Goal: Task Accomplishment & Management: Use online tool/utility

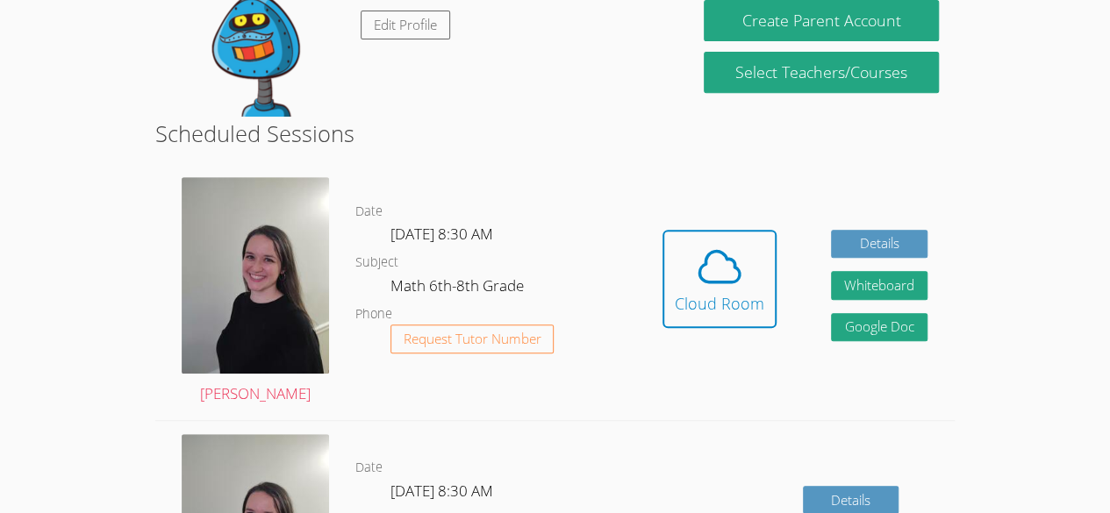
scroll to position [348, 0]
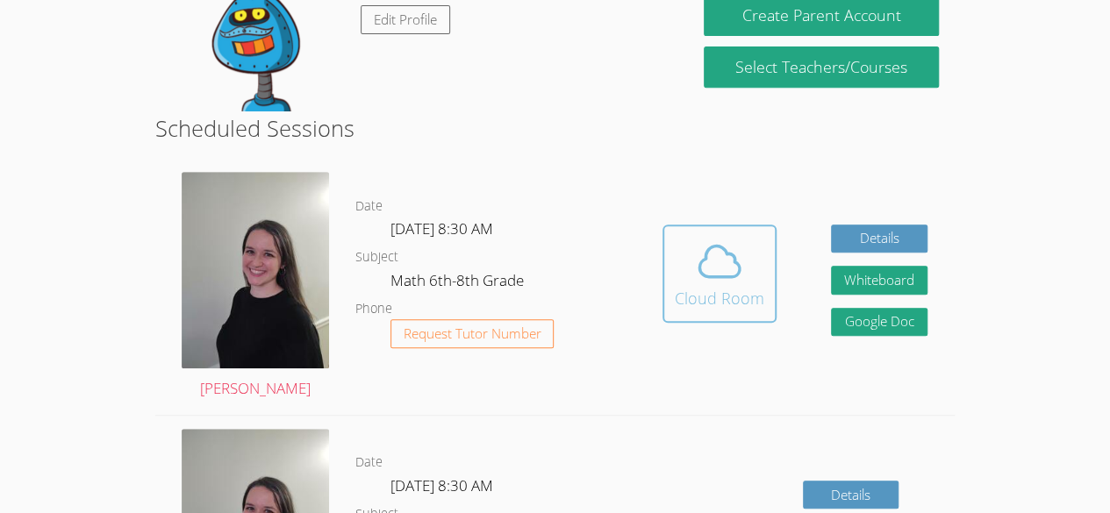
click at [715, 265] on icon at bounding box center [719, 261] width 49 height 49
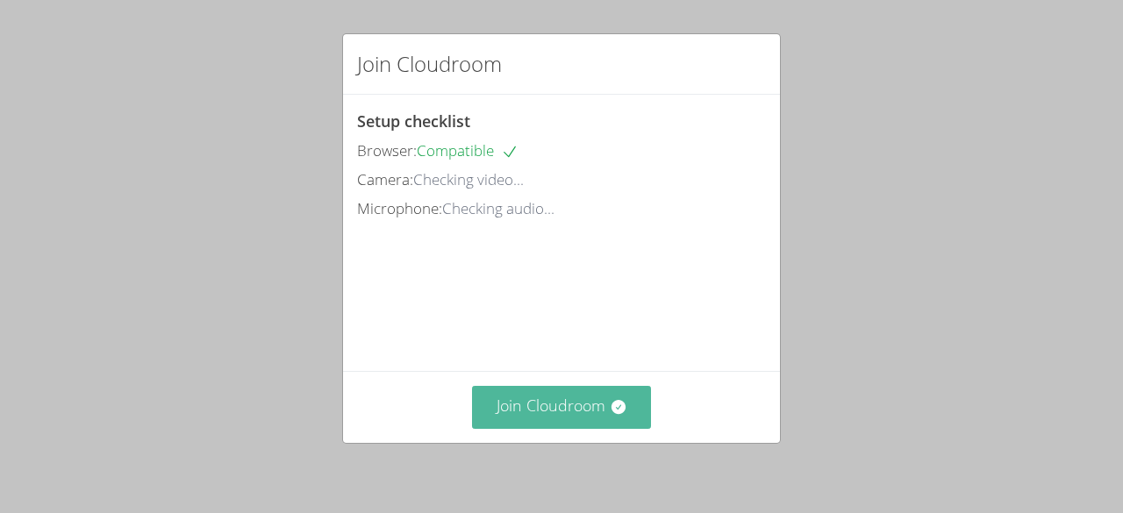
click at [582, 414] on button "Join Cloudroom" at bounding box center [562, 407] width 180 height 43
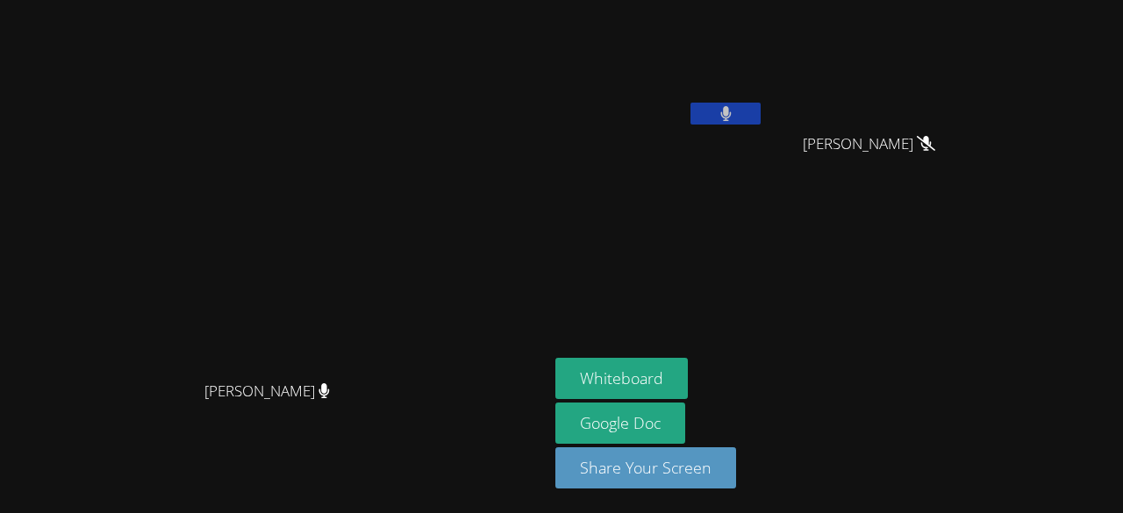
click at [732, 118] on icon at bounding box center [726, 113] width 11 height 15
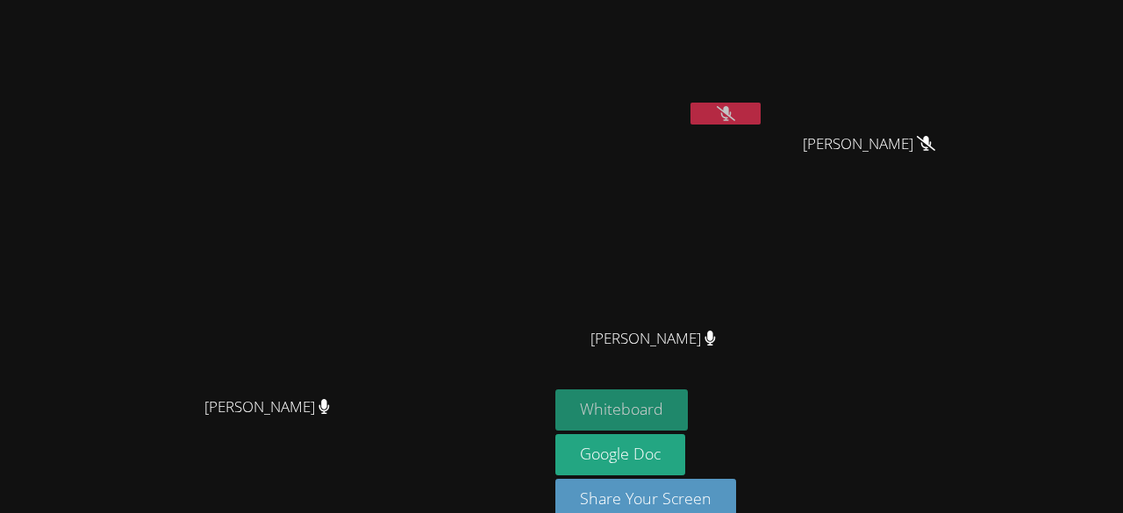
click at [688, 400] on button "Whiteboard" at bounding box center [622, 410] width 133 height 41
click at [761, 118] on button at bounding box center [726, 114] width 70 height 22
click at [688, 401] on button "Whiteboard" at bounding box center [622, 410] width 133 height 41
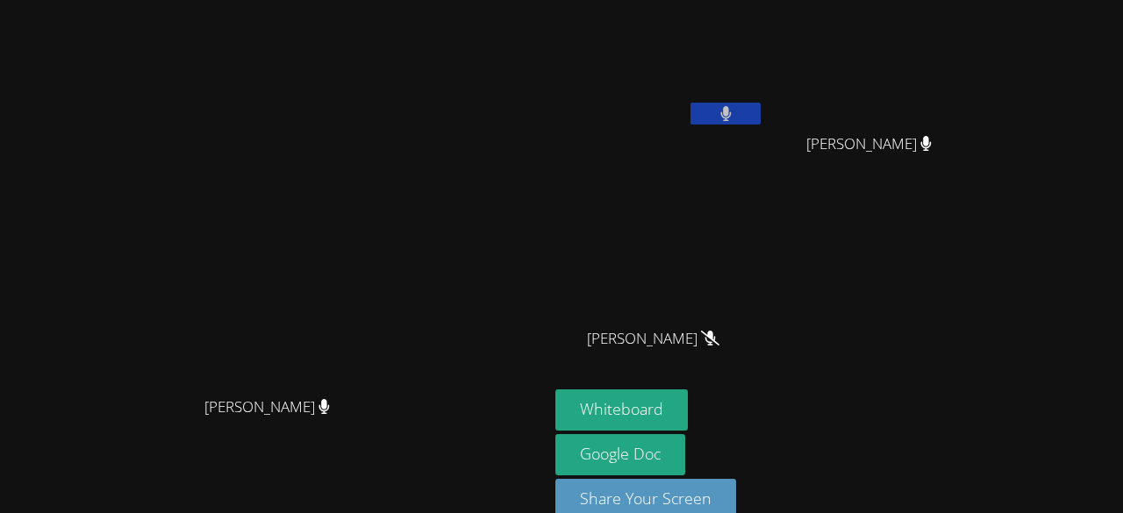
click at [761, 116] on button at bounding box center [726, 114] width 70 height 22
click at [761, 111] on button at bounding box center [726, 114] width 70 height 22
